Goal: Register for event/course

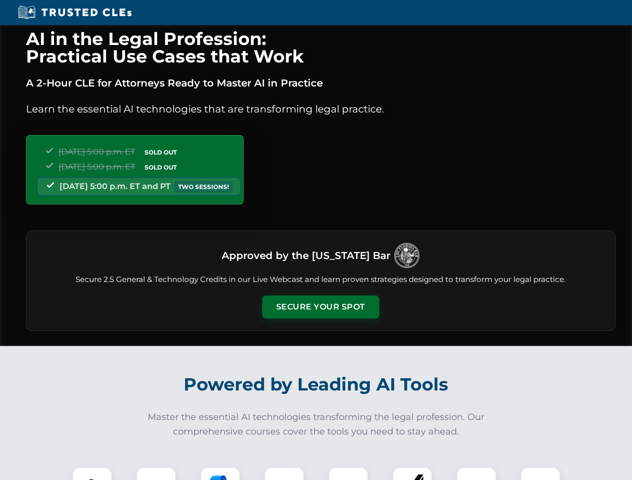
click at [320, 307] on button "Secure Your Spot" at bounding box center [320, 307] width 117 height 23
click at [92, 474] on img at bounding box center [92, 487] width 29 height 29
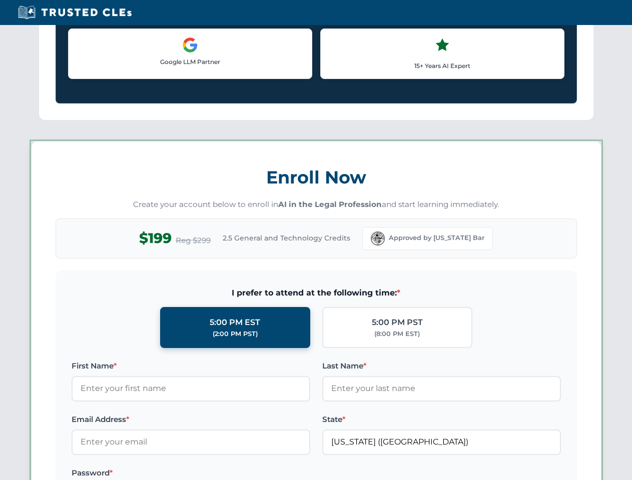
click at [220, 474] on label "Password *" at bounding box center [191, 473] width 239 height 12
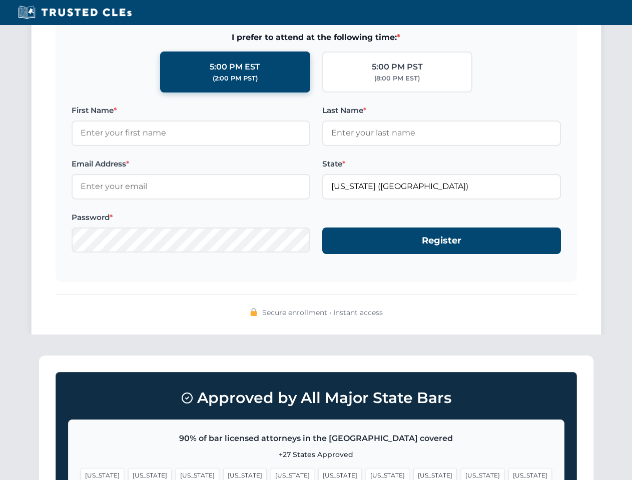
click at [461, 474] on span "[US_STATE]" at bounding box center [483, 475] width 44 height 15
